Goal: Obtain resource: Obtain resource

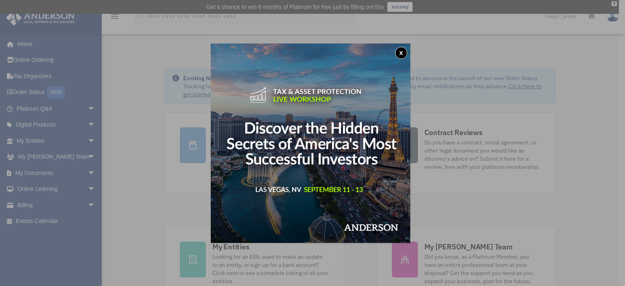
click at [402, 50] on button "x" at bounding box center [401, 53] width 12 height 12
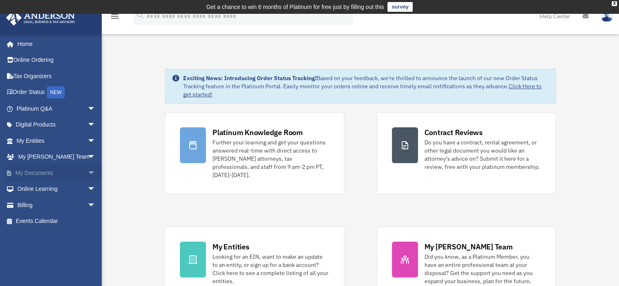
click at [87, 173] on span "arrow_drop_down" at bounding box center [95, 173] width 16 height 17
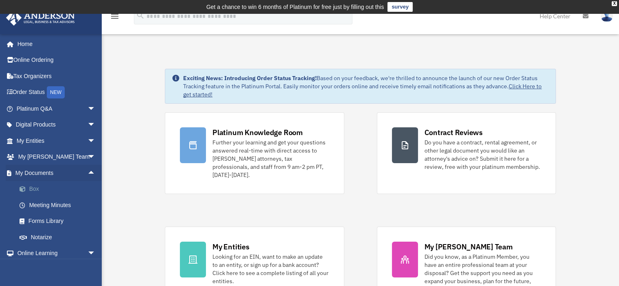
click at [69, 186] on link "Box" at bounding box center [59, 189] width 96 height 16
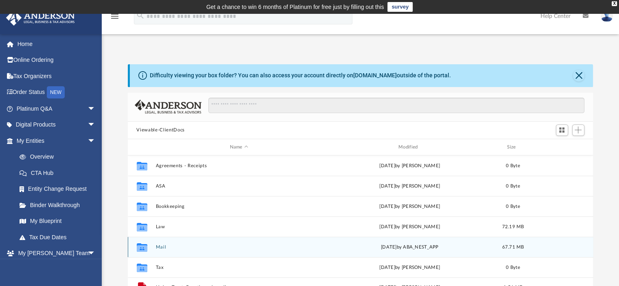
scroll to position [179, 459]
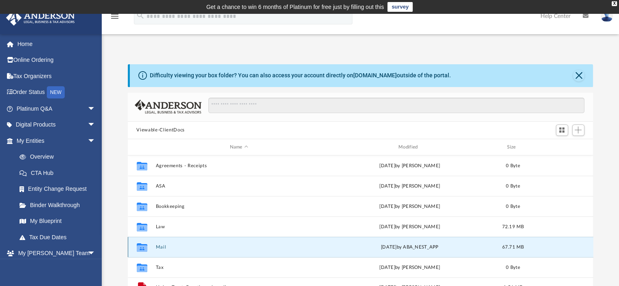
click at [186, 247] on button "Mail" at bounding box center [238, 247] width 167 height 5
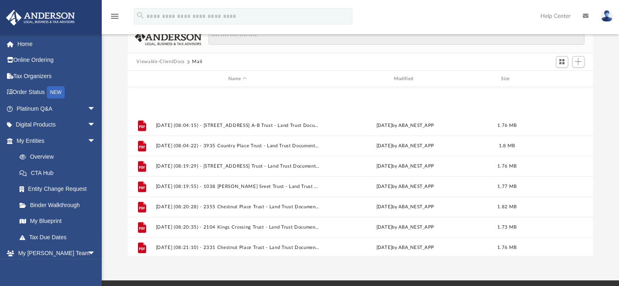
scroll to position [835, 0]
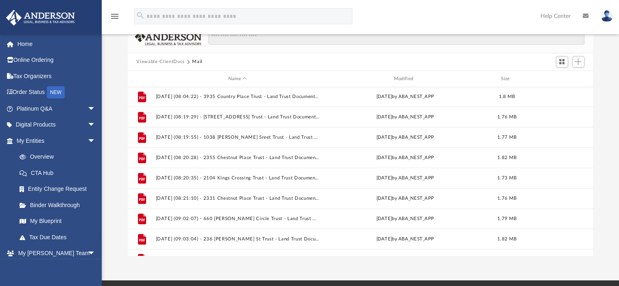
click at [591, 246] on iframe at bounding box center [572, 260] width 73 height 33
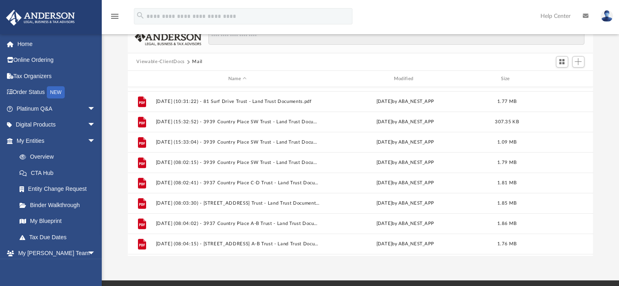
click at [420, 248] on div "File 2025.08.15 (08:49:58) - 2331 Chestnut Place Trust - Mail from William Evan…" at bounding box center [361, 171] width 466 height 168
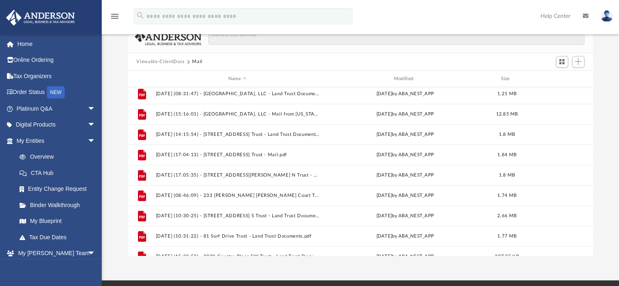
scroll to position [532, 0]
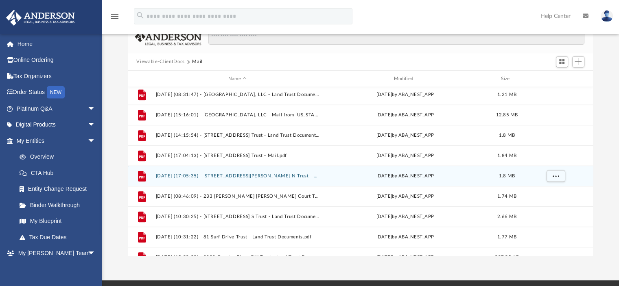
click at [341, 174] on div "Wed Aug 27 2025 by ABA_NEST_APP" at bounding box center [405, 176] width 164 height 7
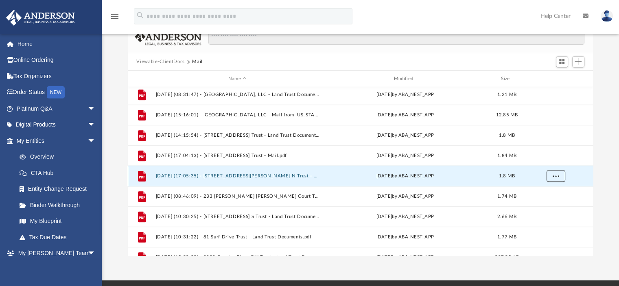
click at [552, 177] on span "More options" at bounding box center [555, 176] width 7 height 4
click at [549, 190] on li "Preview" at bounding box center [548, 192] width 24 height 9
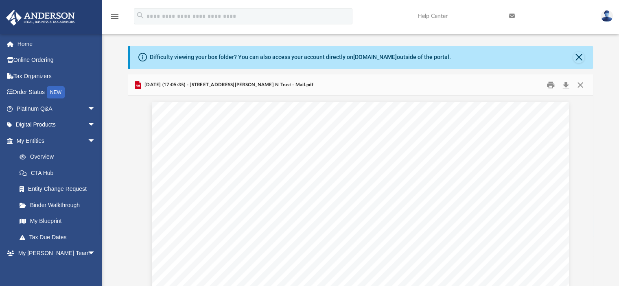
scroll to position [18, 0]
click at [589, 60] on div "Difficulty viewing your box folder? You can also access your account directly o…" at bounding box center [362, 57] width 464 height 23
click at [582, 60] on button "Close" at bounding box center [578, 57] width 11 height 11
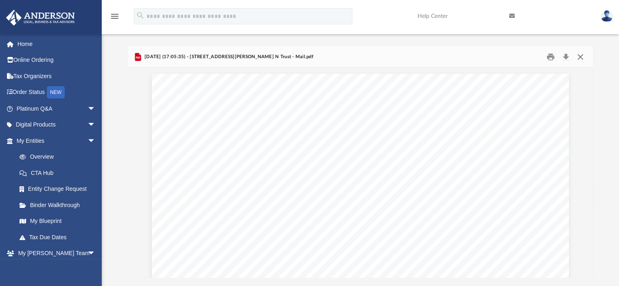
click at [578, 59] on button "Close" at bounding box center [580, 56] width 15 height 13
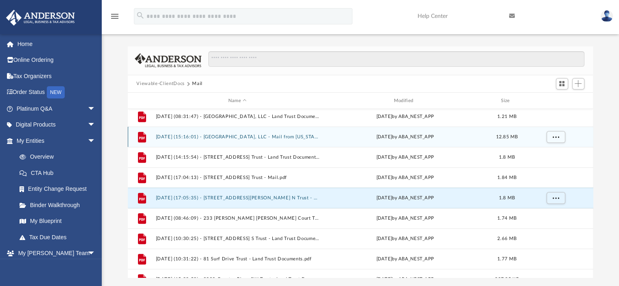
click at [324, 138] on div "Thu Aug 21 2025 by ABA_NEST_APP" at bounding box center [405, 136] width 164 height 7
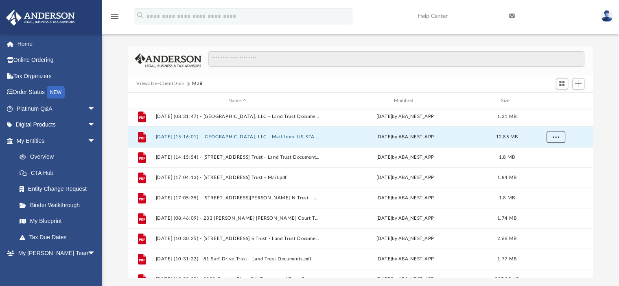
click at [558, 137] on span "More options" at bounding box center [555, 137] width 7 height 4
click at [554, 152] on li "Preview" at bounding box center [548, 153] width 24 height 9
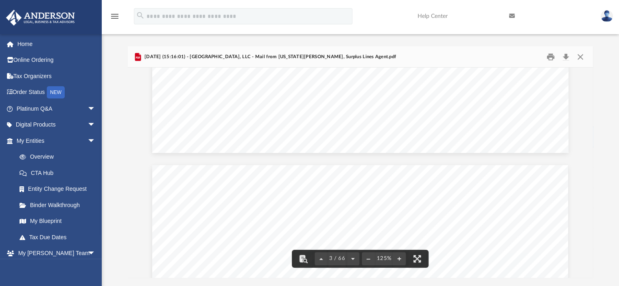
scroll to position [1007, 0]
click at [582, 57] on button "Close" at bounding box center [580, 56] width 15 height 13
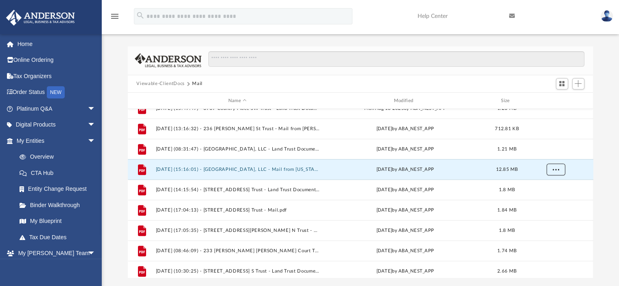
scroll to position [483, 0]
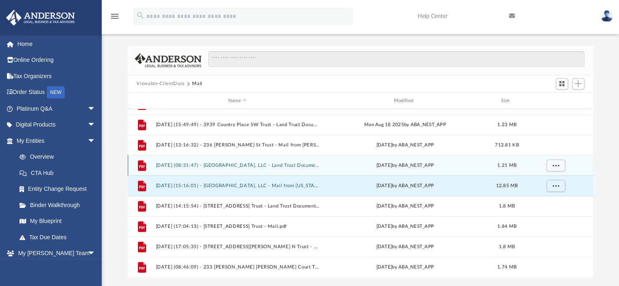
click at [327, 166] on div "Thu Aug 21 2025 by ABA_NEST_APP" at bounding box center [405, 165] width 164 height 7
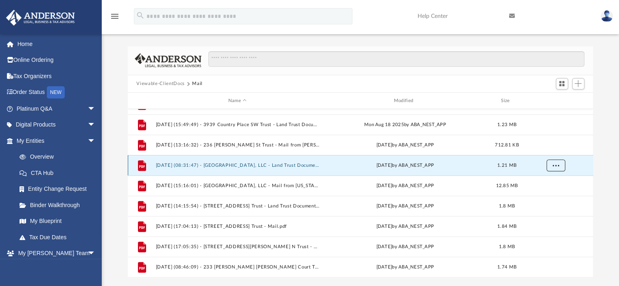
click at [556, 165] on span "More options" at bounding box center [555, 165] width 7 height 4
click at [552, 182] on li "Preview" at bounding box center [548, 181] width 24 height 9
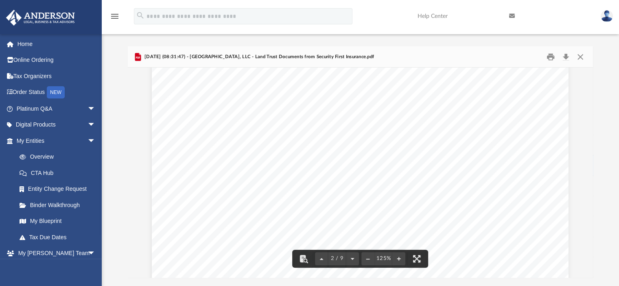
scroll to position [689, 0]
click at [579, 59] on button "Close" at bounding box center [580, 56] width 15 height 13
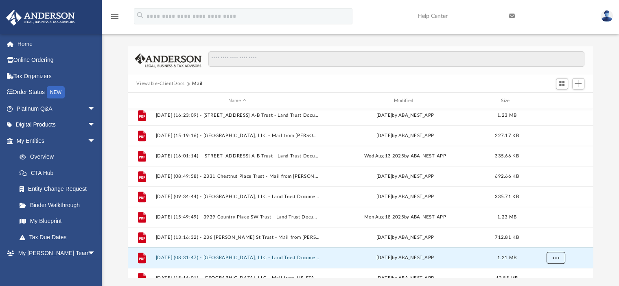
scroll to position [389, 0]
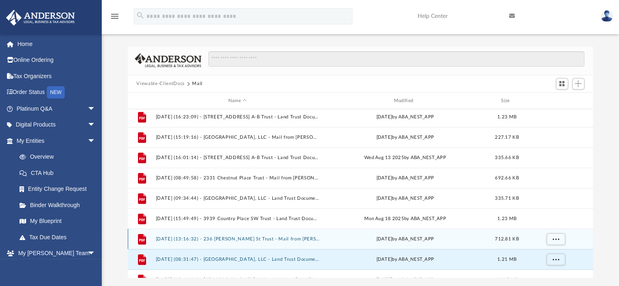
click at [309, 238] on button "2025.08.19 (13:16:32) - 236 Dorothy St Trust - Mail from David Lambert.pdf" at bounding box center [237, 238] width 164 height 5
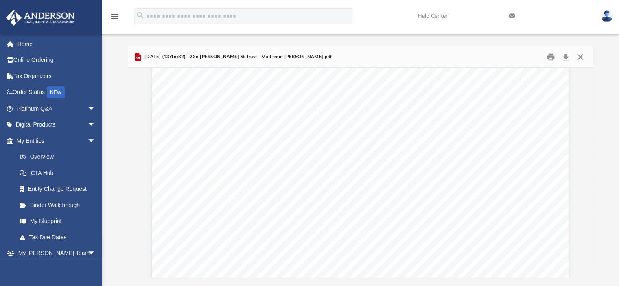
scroll to position [40, 0]
click at [577, 60] on button "Close" at bounding box center [580, 56] width 15 height 13
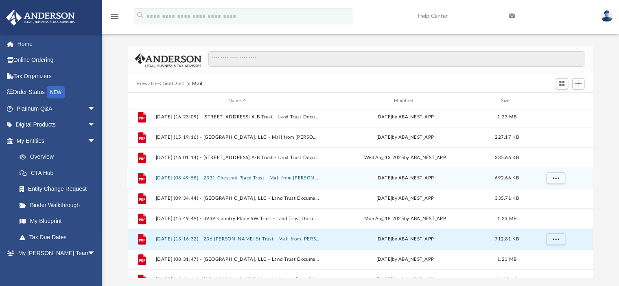
click at [394, 177] on div "Fri Aug 15 2025 by ABA_NEST_APP" at bounding box center [405, 178] width 164 height 7
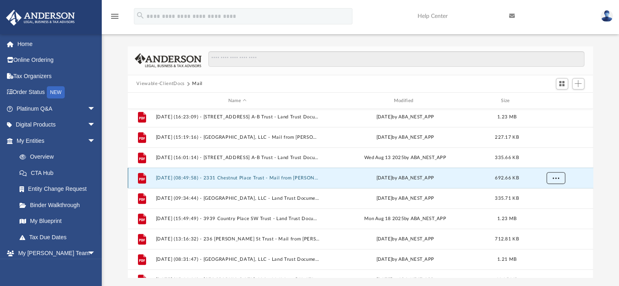
click at [558, 178] on span "More options" at bounding box center [555, 178] width 7 height 4
click at [557, 192] on li "Preview" at bounding box center [548, 194] width 24 height 9
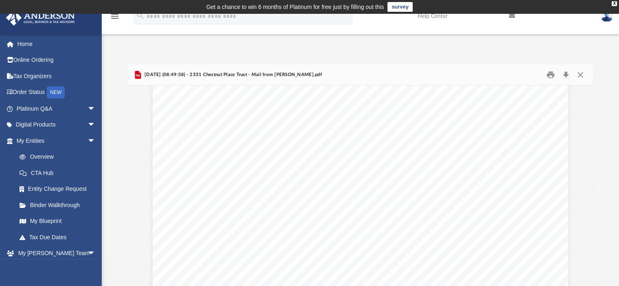
scroll to position [289, 0]
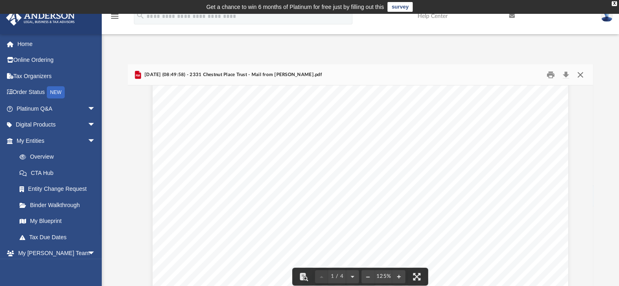
click at [584, 76] on button "Close" at bounding box center [580, 74] width 15 height 13
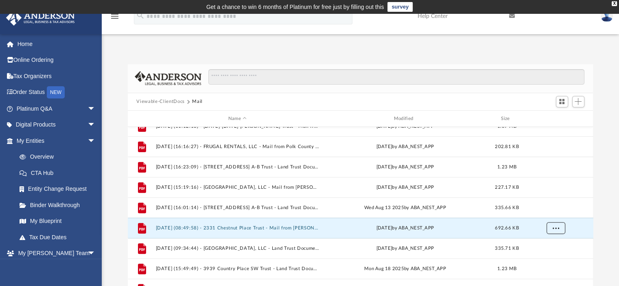
scroll to position [350, 0]
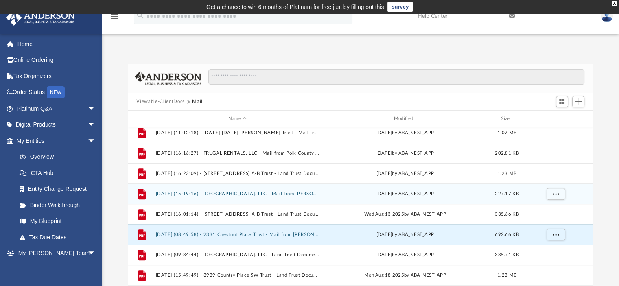
click at [314, 194] on button "2025.08.05 (15:19:16) - New Scotland, LLC - Mail from Alex Gomez.pdf" at bounding box center [237, 193] width 164 height 5
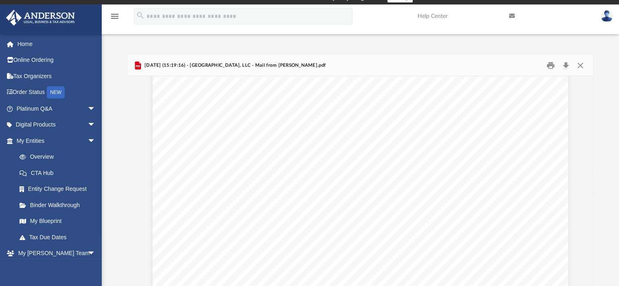
scroll to position [0, 0]
click at [574, 65] on button "Close" at bounding box center [580, 65] width 15 height 13
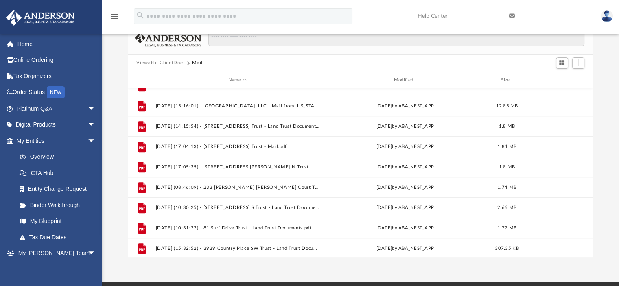
scroll to position [538, 0]
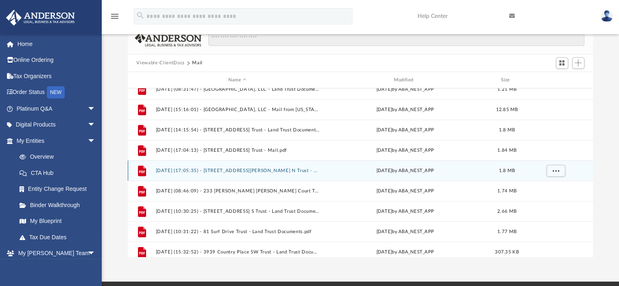
click at [301, 170] on button "2025.08.27 (17:05:35) - 5809 Daughtery Rd N Trust - Mail.pdf" at bounding box center [237, 170] width 164 height 5
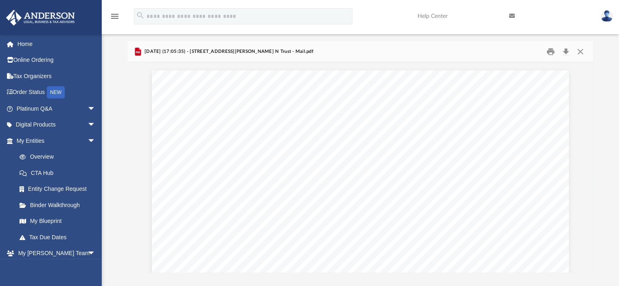
scroll to position [701, 0]
click at [586, 50] on button "Close" at bounding box center [580, 51] width 15 height 13
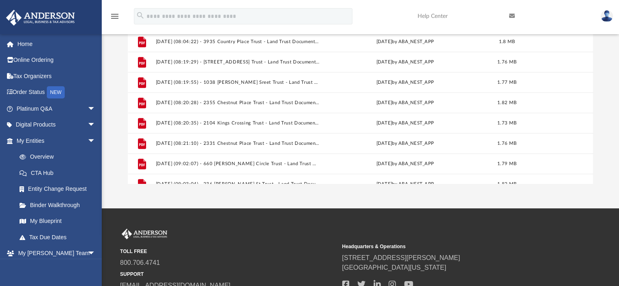
scroll to position [849, 0]
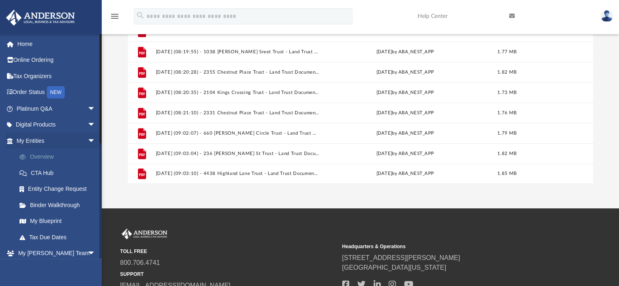
click at [30, 154] on link "Overview" at bounding box center [59, 157] width 96 height 16
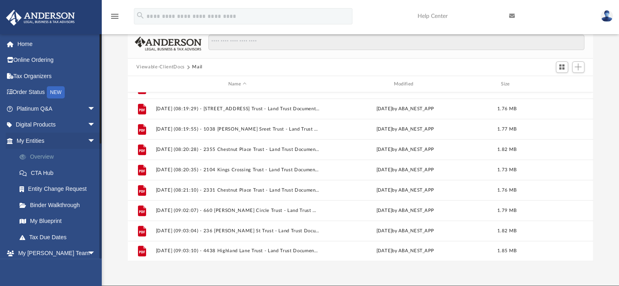
scroll to position [0, 0]
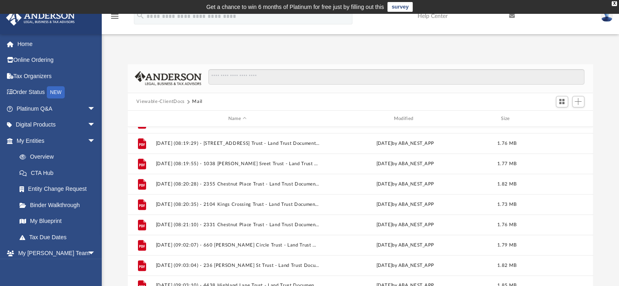
click at [158, 100] on button "Viewable-ClientDocs" at bounding box center [160, 101] width 48 height 7
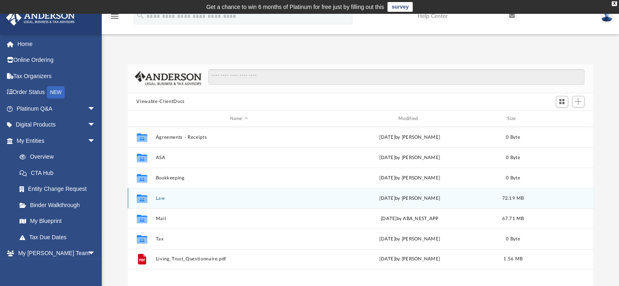
click at [156, 199] on button "Law" at bounding box center [238, 198] width 167 height 5
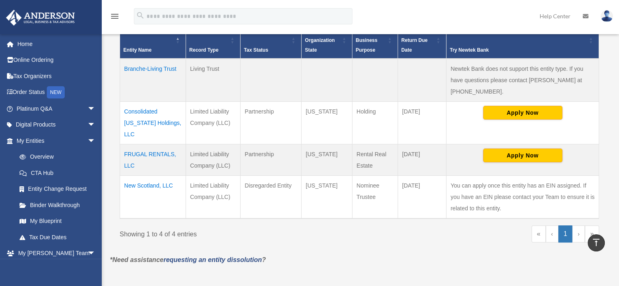
scroll to position [197, 0]
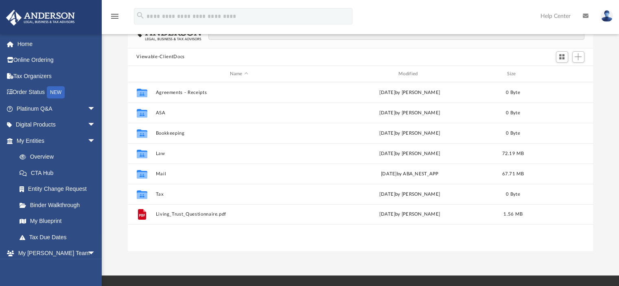
scroll to position [72, 0]
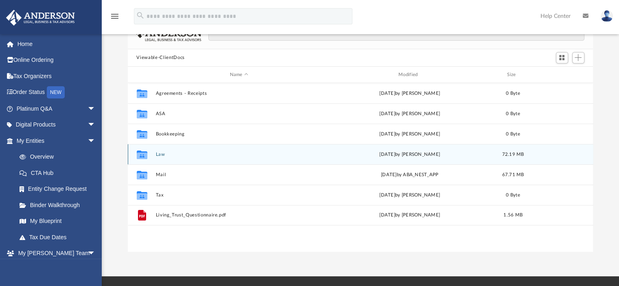
click at [164, 163] on div "Collaborated Folder Law Wed Aug 20 2025 by Merilin Altamirano 72.19 MB" at bounding box center [361, 154] width 466 height 20
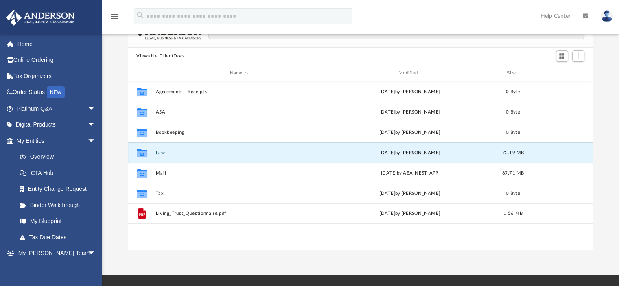
scroll to position [70, 0]
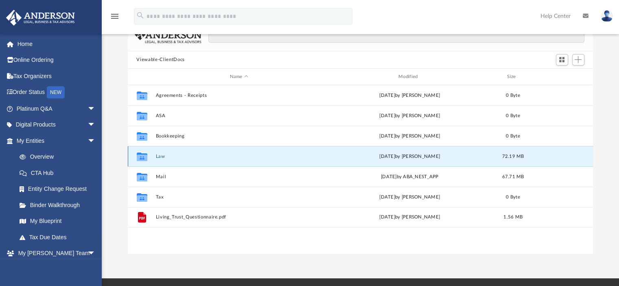
click at [156, 154] on button "Law" at bounding box center [238, 156] width 167 height 5
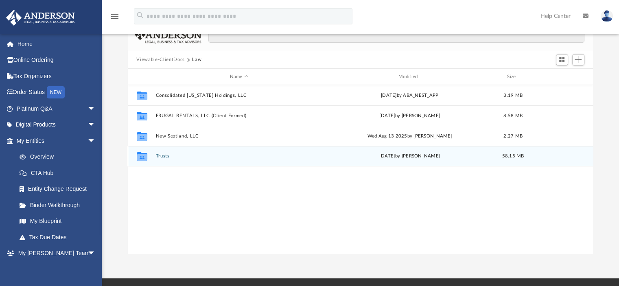
click at [433, 158] on div "Wed Aug 20 2025 by Merilin Altamirano" at bounding box center [409, 156] width 167 height 7
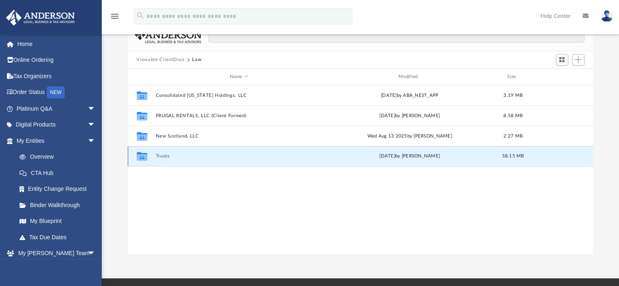
click at [173, 154] on button "Trusts" at bounding box center [238, 156] width 167 height 5
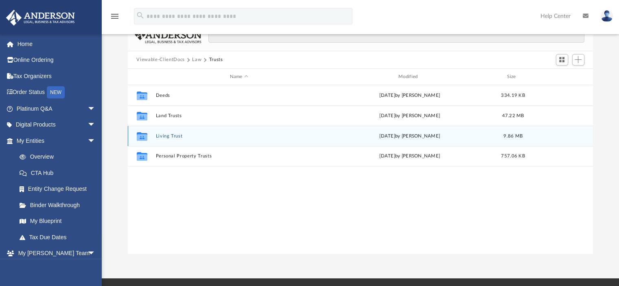
click at [516, 135] on span "9.86 MB" at bounding box center [512, 136] width 19 height 4
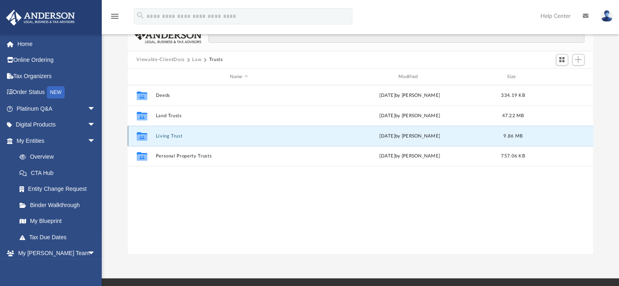
click at [171, 135] on button "Living Trust" at bounding box center [238, 135] width 167 height 5
